Goal: Task Accomplishment & Management: Manage account settings

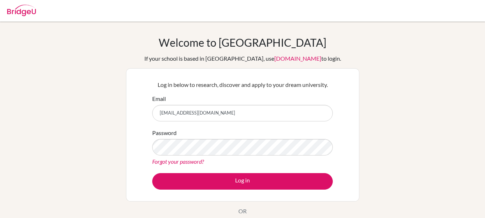
click at [162, 162] on link "Forgot your password?" at bounding box center [178, 161] width 52 height 7
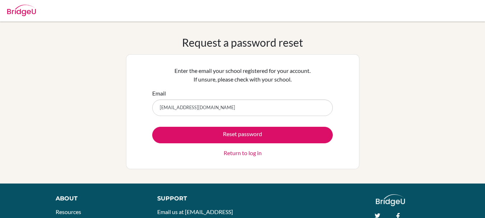
type input "[EMAIL_ADDRESS][DOMAIN_NAME]"
click at [152, 127] on button "Reset password" at bounding box center [242, 135] width 180 height 16
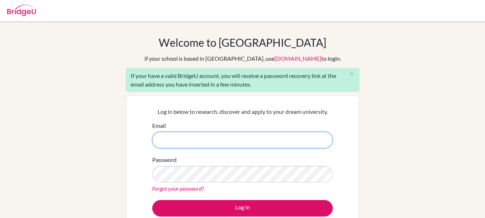
click at [174, 143] on input "Email" at bounding box center [242, 140] width 180 height 16
type input "[EMAIL_ADDRESS][DOMAIN_NAME]"
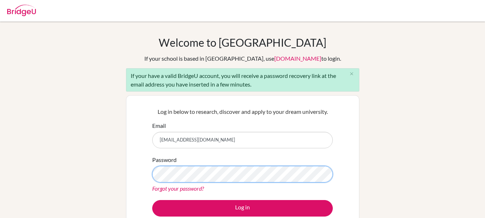
click at [152, 200] on button "Log in" at bounding box center [242, 208] width 180 height 16
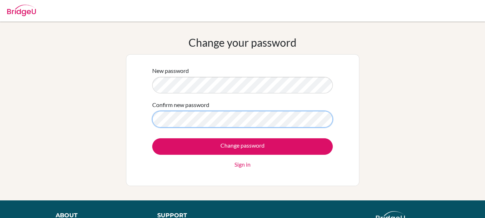
click at [152, 138] on input "Change password" at bounding box center [242, 146] width 180 height 16
